Goal: Use online tool/utility

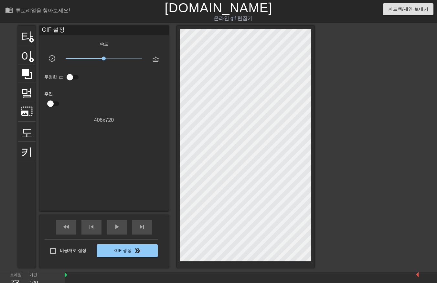
scroll to position [16, 5]
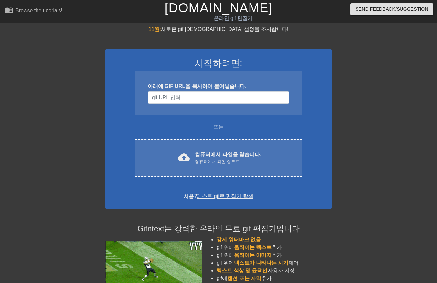
scroll to position [16, 5]
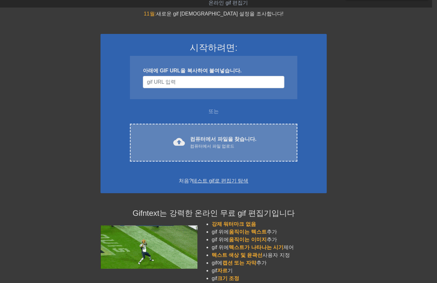
click at [219, 134] on div "cloud_upload 컴퓨터에서 파일을 찾습니다. 컴퓨터에서 파일 업로드 Choose files" at bounding box center [213, 143] width 167 height 38
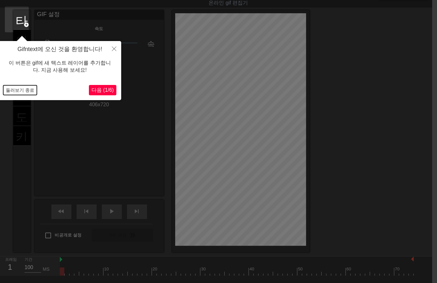
click at [10, 88] on button "둘러보기 종료" at bounding box center [20, 90] width 34 height 10
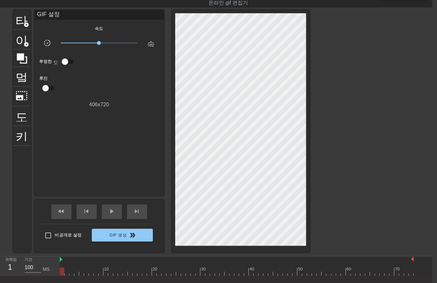
click at [62, 276] on div "menu_book 튜토리얼을 찾아보세요! [DOMAIN_NAME] 온라인 gif 편집기 피드백/제안 보내기 타이틀 add_circle 이미지 …" at bounding box center [213, 152] width 437 height 336
drag, startPoint x: 62, startPoint y: 274, endPoint x: 287, endPoint y: 246, distance: 226.1
click at [292, 249] on div "menu_book 튜토리얼을 찾아보세요! [DOMAIN_NAME] 온라인 gif 편집기 피드백/제안 보내기 타이틀 add_circle 이미지 …" at bounding box center [213, 152] width 437 height 336
drag, startPoint x: 295, startPoint y: 273, endPoint x: 424, endPoint y: 275, distance: 128.2
click at [424, 275] on div "10 20 30 40 50 60 70" at bounding box center [246, 265] width 372 height 19
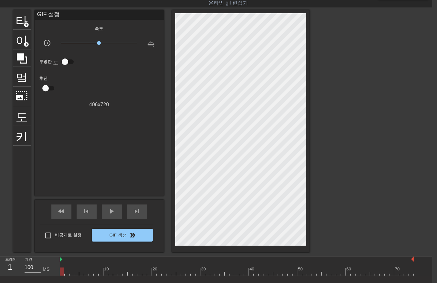
click at [63, 274] on div at bounding box center [237, 271] width 354 height 8
drag, startPoint x: 63, startPoint y: 274, endPoint x: 65, endPoint y: 253, distance: 21.1
click at [155, 260] on div "10 20 30 40 50 60 70" at bounding box center [237, 265] width 354 height 19
click at [62, 275] on div at bounding box center [237, 271] width 354 height 8
drag, startPoint x: 62, startPoint y: 272, endPoint x: 229, endPoint y: 273, distance: 167.0
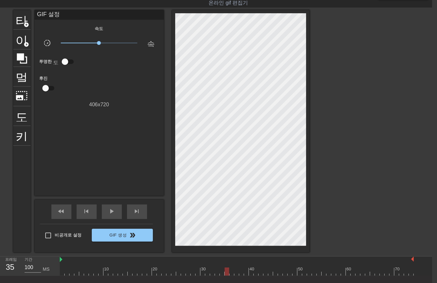
click at [228, 271] on div at bounding box center [226, 271] width 5 height 8
click at [64, 274] on div at bounding box center [237, 271] width 354 height 8
drag, startPoint x: 65, startPoint y: 272, endPoint x: 71, endPoint y: 279, distance: 9.6
click at [68, 276] on div "menu_book 튜토리얼을 찾아보세요! [DOMAIN_NAME] 온라인 gif 편집기 피드백/제안 보내기 타이틀 add_circle 이미지 …" at bounding box center [213, 152] width 437 height 336
drag, startPoint x: 72, startPoint y: 274, endPoint x: 74, endPoint y: 276, distance: 3.5
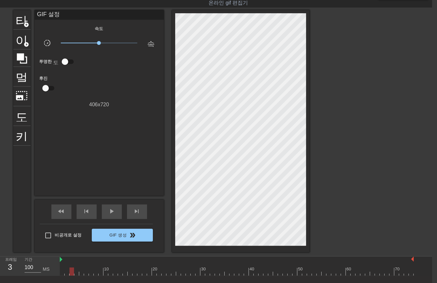
click at [72, 275] on div "menu_book 튜토리얼을 찾아보세요! [DOMAIN_NAME] 온라인 gif 편집기 피드백/제안 보내기 타이틀 add_circle 이미지 …" at bounding box center [213, 152] width 437 height 336
drag, startPoint x: 75, startPoint y: 273, endPoint x: 79, endPoint y: 278, distance: 6.9
click at [78, 277] on div "menu_book 튜토리얼을 찾아보세요! [DOMAIN_NAME] 온라인 gif 편집기 피드백/제안 보내기 타이틀 add_circle 이미지 …" at bounding box center [213, 152] width 437 height 336
drag, startPoint x: 82, startPoint y: 273, endPoint x: 83, endPoint y: 276, distance: 3.8
click at [83, 276] on div "menu_book 튜토리얼을 찾아보세요! [DOMAIN_NAME] 온라인 gif 편집기 피드백/제안 보내기 타이틀 add_circle 이미지 …" at bounding box center [213, 152] width 437 height 336
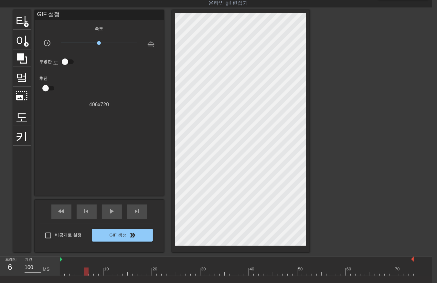
drag, startPoint x: 85, startPoint y: 273, endPoint x: 88, endPoint y: 276, distance: 4.3
click at [86, 275] on div "menu_book 튜토리얼을 찾아보세요! [DOMAIN_NAME] 온라인 gif 편집기 피드백/제안 보내기 타이틀 add_circle 이미지 …" at bounding box center [213, 152] width 437 height 336
drag, startPoint x: 88, startPoint y: 273, endPoint x: 92, endPoint y: 275, distance: 4.1
click at [88, 274] on div at bounding box center [86, 271] width 5 height 8
click at [96, 275] on div "10 20 30 40 50 60 70" at bounding box center [237, 265] width 354 height 19
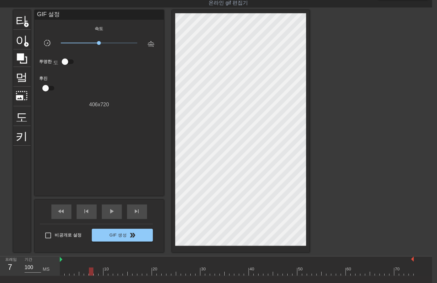
drag, startPoint x: 94, startPoint y: 271, endPoint x: 98, endPoint y: 275, distance: 5.8
click at [97, 275] on div "10 20 30 40 50 60 70" at bounding box center [237, 265] width 354 height 19
click at [100, 273] on div at bounding box center [237, 271] width 354 height 8
click at [105, 272] on div at bounding box center [237, 271] width 354 height 8
click at [110, 275] on div at bounding box center [237, 271] width 354 height 8
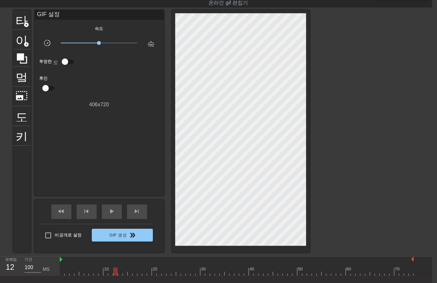
click at [116, 274] on div at bounding box center [237, 271] width 354 height 8
click at [121, 274] on div at bounding box center [237, 271] width 354 height 8
click at [124, 273] on div at bounding box center [237, 271] width 354 height 8
drag, startPoint x: 128, startPoint y: 275, endPoint x: 130, endPoint y: 277, distance: 3.7
click at [130, 276] on div "menu_book 튜토리얼을 찾아보세요! [DOMAIN_NAME] 온라인 gif 편집기 피드백/제안 보내기 타이틀 add_circle 이미지 …" at bounding box center [213, 152] width 437 height 336
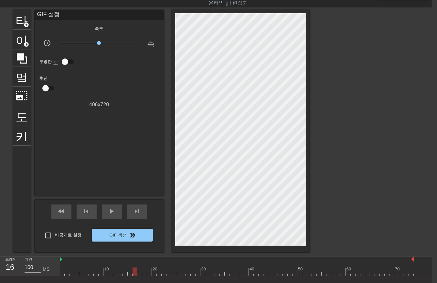
drag, startPoint x: 134, startPoint y: 273, endPoint x: 138, endPoint y: 275, distance: 4.2
click at [134, 274] on div at bounding box center [237, 271] width 354 height 8
drag, startPoint x: 138, startPoint y: 273, endPoint x: 143, endPoint y: 274, distance: 4.9
click at [139, 274] on div at bounding box center [237, 271] width 354 height 8
click at [143, 274] on div at bounding box center [237, 271] width 354 height 8
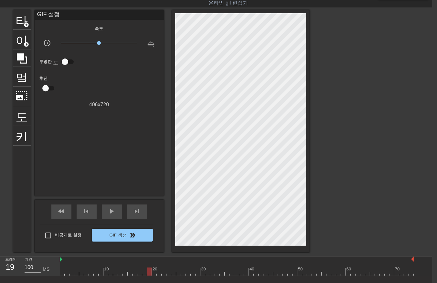
click at [149, 274] on div at bounding box center [237, 271] width 354 height 8
drag, startPoint x: 154, startPoint y: 271, endPoint x: 158, endPoint y: 275, distance: 5.7
click at [156, 274] on div at bounding box center [237, 271] width 354 height 8
click at [158, 274] on div at bounding box center [237, 271] width 354 height 8
drag, startPoint x: 163, startPoint y: 273, endPoint x: 167, endPoint y: 275, distance: 4.3
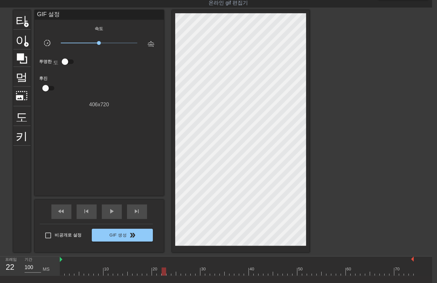
click at [163, 275] on div at bounding box center [237, 271] width 354 height 8
click at [168, 273] on div at bounding box center [237, 271] width 354 height 8
click at [172, 274] on div at bounding box center [237, 271] width 354 height 8
click at [178, 275] on div at bounding box center [237, 271] width 354 height 8
drag, startPoint x: 181, startPoint y: 273, endPoint x: 186, endPoint y: 275, distance: 5.1
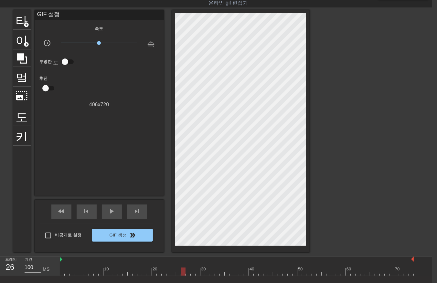
click at [183, 275] on div "10 20 30 40 50 60 70" at bounding box center [237, 265] width 354 height 19
drag, startPoint x: 186, startPoint y: 274, endPoint x: 191, endPoint y: 277, distance: 6.0
click at [188, 276] on div "menu_book 튜토리얼을 찾아보세요! [DOMAIN_NAME] 온라인 gif 편집기 피드백/제안 보내기 타이틀 add_circle 이미지 …" at bounding box center [213, 152] width 437 height 336
click at [191, 275] on div "10 20 30 40 50 60 70" at bounding box center [237, 265] width 354 height 19
click at [196, 272] on div at bounding box center [237, 271] width 354 height 8
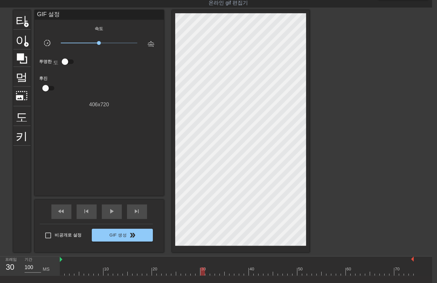
click at [203, 274] on div at bounding box center [237, 271] width 354 height 8
drag, startPoint x: 207, startPoint y: 272, endPoint x: 209, endPoint y: 275, distance: 3.3
click at [208, 275] on div "10 20 30 40 50 60 70" at bounding box center [237, 265] width 354 height 19
drag, startPoint x: 211, startPoint y: 272, endPoint x: 215, endPoint y: 275, distance: 4.8
click at [212, 274] on div at bounding box center [237, 271] width 354 height 8
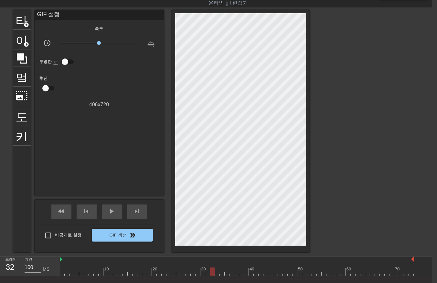
drag, startPoint x: 215, startPoint y: 273, endPoint x: 220, endPoint y: 275, distance: 5.5
click at [218, 275] on div "menu_book 튜토리얼을 찾아보세요! [DOMAIN_NAME] 온라인 gif 편집기 피드백/제안 보내기 타이틀 add_circle 이미지 …" at bounding box center [213, 152] width 437 height 336
click at [221, 270] on div at bounding box center [237, 271] width 354 height 8
click at [225, 271] on div at bounding box center [237, 271] width 354 height 8
click at [231, 271] on div at bounding box center [237, 271] width 354 height 8
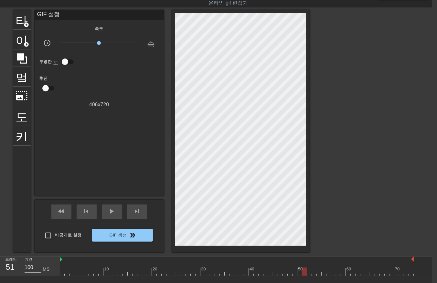
drag, startPoint x: 229, startPoint y: 272, endPoint x: 306, endPoint y: 278, distance: 77.1
click at [306, 278] on div "menu_book 튜토리얼을 찾아보세요! [DOMAIN_NAME] 온라인 gif 편집기 피드백/제안 보내기 타이틀 add_circle 이미지 …" at bounding box center [213, 152] width 437 height 336
click at [309, 272] on div at bounding box center [237, 271] width 354 height 8
click at [313, 272] on div at bounding box center [237, 271] width 354 height 8
click at [318, 271] on div at bounding box center [237, 271] width 354 height 8
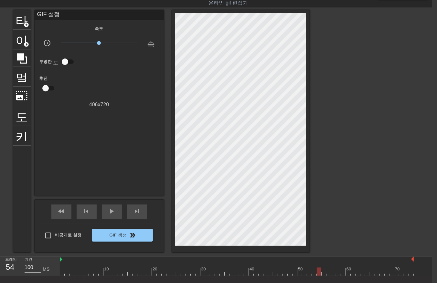
click at [325, 270] on div at bounding box center [237, 271] width 354 height 8
drag, startPoint x: 327, startPoint y: 269, endPoint x: 331, endPoint y: 273, distance: 5.9
click at [328, 271] on div at bounding box center [237, 271] width 354 height 8
drag, startPoint x: 334, startPoint y: 270, endPoint x: 337, endPoint y: 275, distance: 6.3
click at [335, 273] on div at bounding box center [237, 271] width 354 height 8
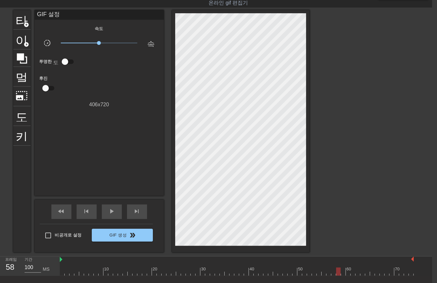
click at [339, 274] on div at bounding box center [237, 271] width 354 height 8
click at [343, 272] on div at bounding box center [237, 271] width 354 height 8
click at [348, 273] on div at bounding box center [237, 271] width 354 height 8
drag, startPoint x: 351, startPoint y: 270, endPoint x: 354, endPoint y: 275, distance: 5.1
click at [353, 275] on div at bounding box center [237, 271] width 354 height 8
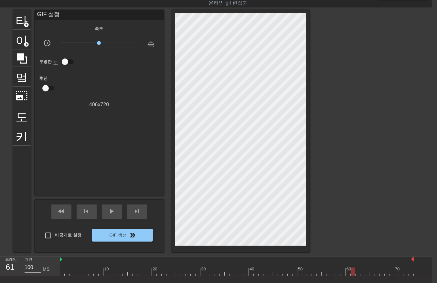
drag, startPoint x: 356, startPoint y: 272, endPoint x: 359, endPoint y: 274, distance: 3.5
click at [357, 273] on div at bounding box center [237, 271] width 354 height 8
drag, startPoint x: 361, startPoint y: 272, endPoint x: 365, endPoint y: 275, distance: 4.8
click at [363, 274] on div at bounding box center [237, 271] width 354 height 8
drag, startPoint x: 368, startPoint y: 272, endPoint x: 372, endPoint y: 275, distance: 4.9
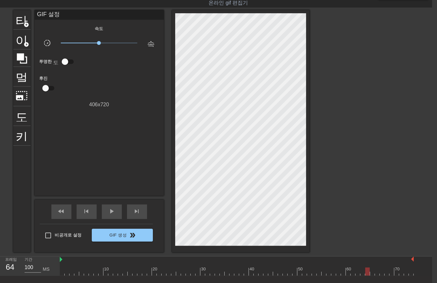
click at [370, 275] on div at bounding box center [237, 271] width 354 height 8
click at [374, 275] on div at bounding box center [372, 271] width 5 height 8
drag, startPoint x: 376, startPoint y: 273, endPoint x: 379, endPoint y: 275, distance: 3.8
click at [376, 274] on div at bounding box center [237, 271] width 354 height 8
click at [382, 274] on div at bounding box center [237, 271] width 354 height 8
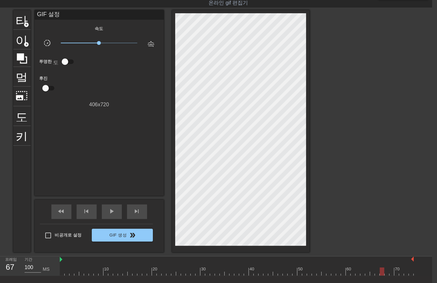
click at [385, 271] on div at bounding box center [237, 271] width 354 height 8
click at [392, 269] on div at bounding box center [237, 271] width 354 height 8
click at [396, 272] on div at bounding box center [237, 271] width 354 height 8
click at [402, 272] on div at bounding box center [237, 271] width 354 height 8
click at [406, 274] on div at bounding box center [237, 271] width 354 height 8
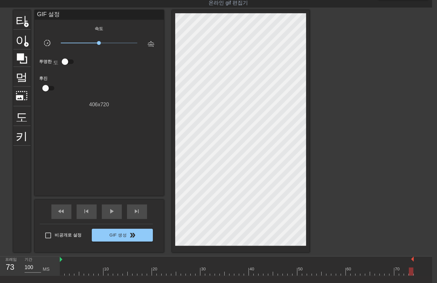
click at [409, 271] on div at bounding box center [237, 271] width 354 height 8
click at [417, 272] on div "10 20 30 40 50 60 70" at bounding box center [246, 265] width 372 height 19
